Goal: Use online tool/utility

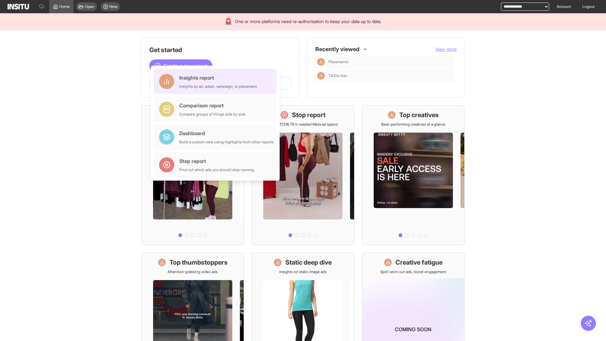
click at [217, 81] on div "Insights report Insights by ad, adset, campaign, or placement" at bounding box center [218, 81] width 78 height 15
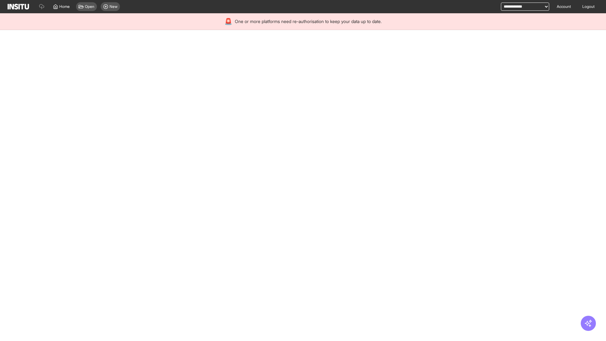
select select "**"
